Goal: Navigation & Orientation: Go to known website

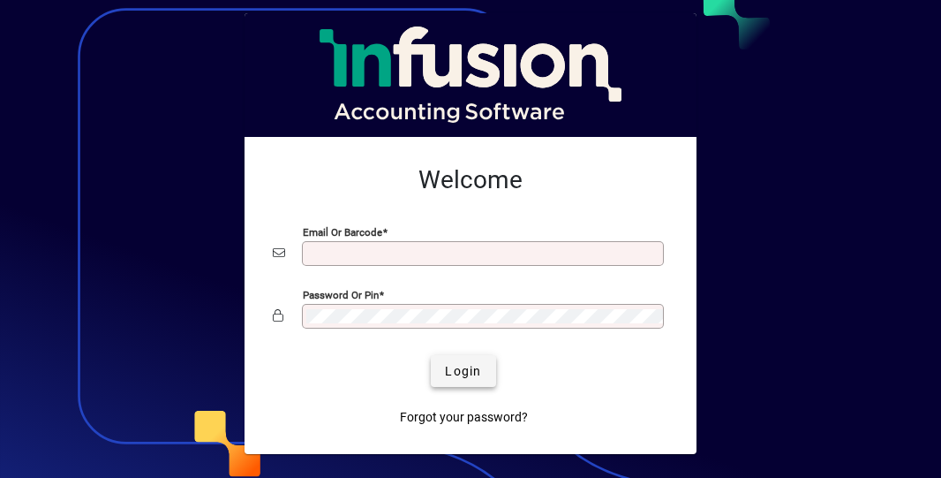
type input "**********"
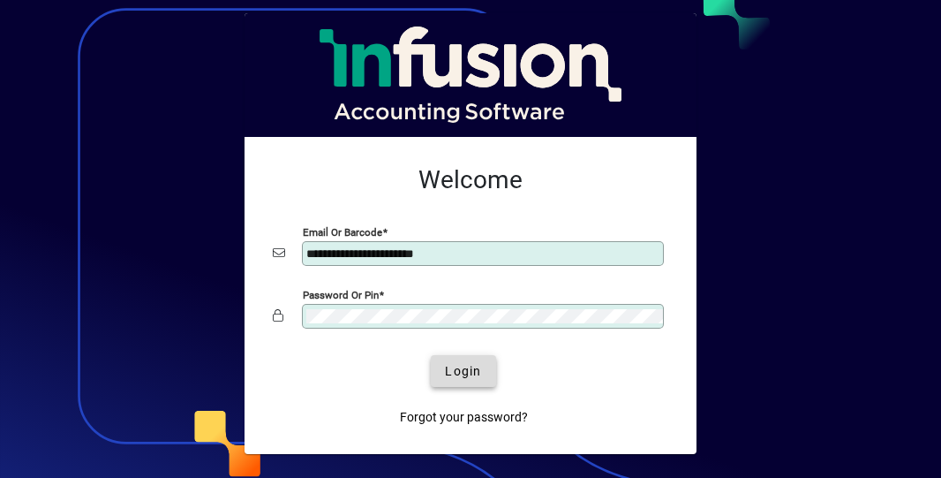
click at [473, 367] on span "Login" at bounding box center [463, 371] width 36 height 19
